Goal: Check status: Check status

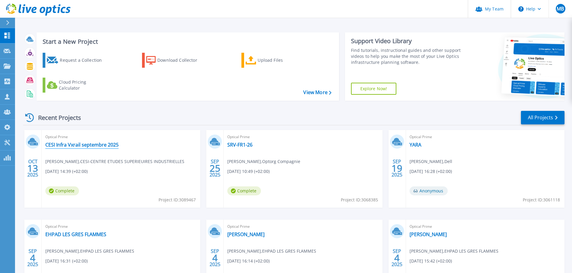
click at [100, 147] on link "CESI Infra Vxrail septembre 2025" at bounding box center [81, 145] width 73 height 6
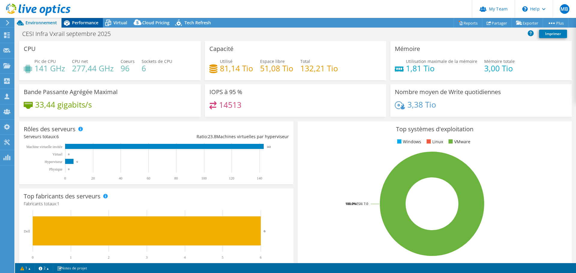
click at [87, 26] on div "Performance" at bounding box center [82, 23] width 41 height 10
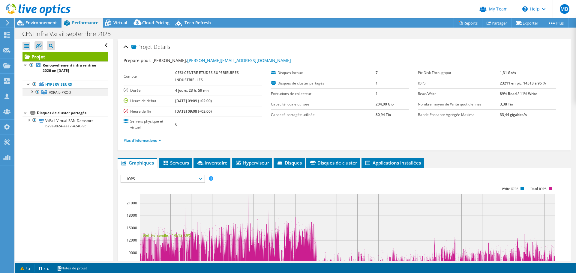
click at [30, 92] on div at bounding box center [32, 92] width 6 height 6
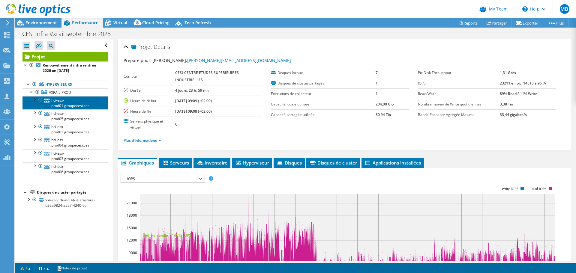
click at [59, 103] on link "hci-esx-prod01.groupecesi.cesi" at bounding box center [66, 102] width 86 height 13
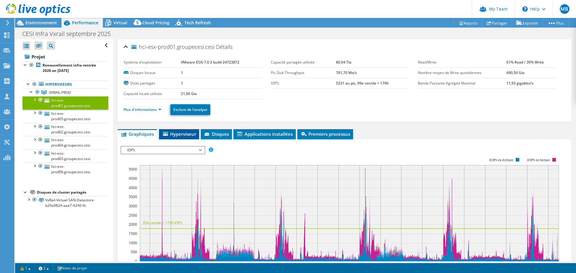
click at [177, 137] on li "Hyperviseur" at bounding box center [179, 134] width 40 height 10
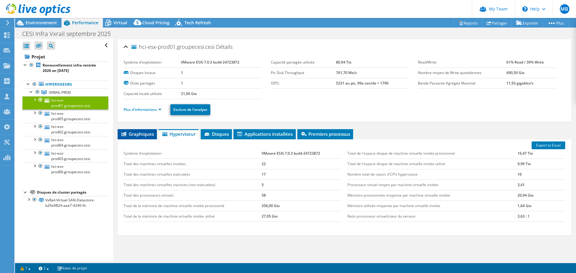
click at [142, 135] on span "Graphiques" at bounding box center [137, 134] width 33 height 6
